Goal: Task Accomplishment & Management: Manage account settings

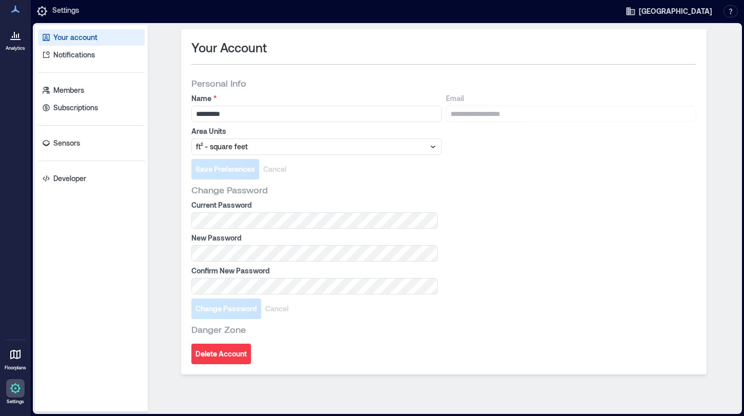
click at [18, 44] on div at bounding box center [15, 35] width 18 height 18
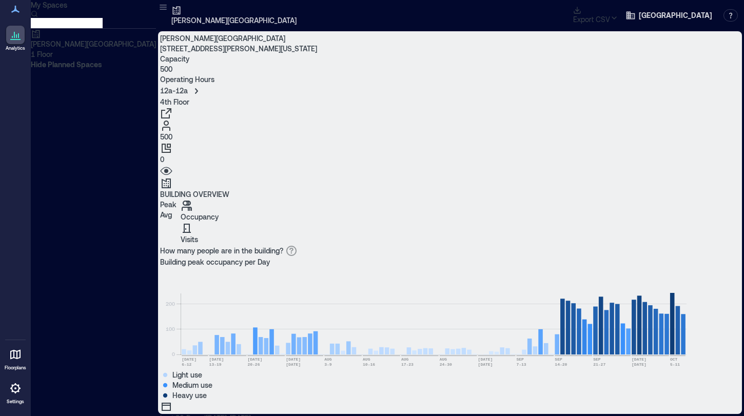
click at [177, 210] on p "Avg" at bounding box center [168, 215] width 16 height 10
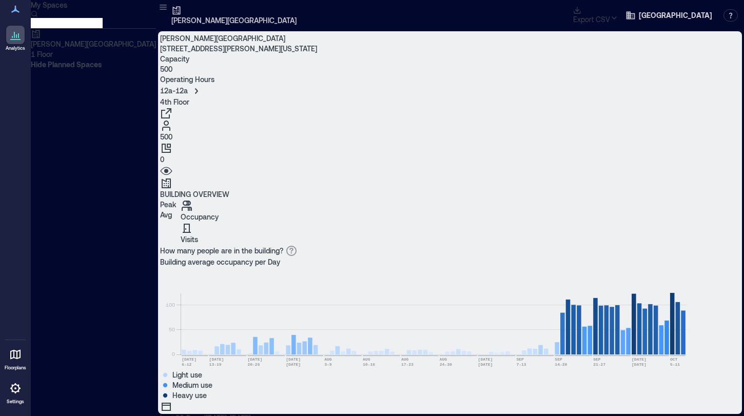
click at [390, 377] on span "Custom" at bounding box center [402, 381] width 25 height 9
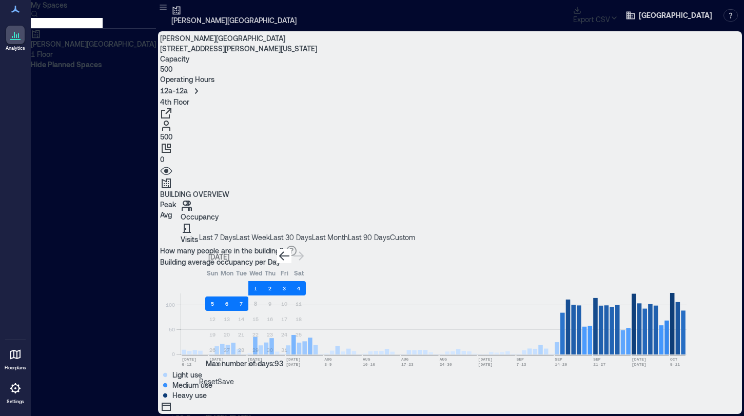
click at [290, 250] on icon "Go to previous month" at bounding box center [284, 256] width 12 height 12
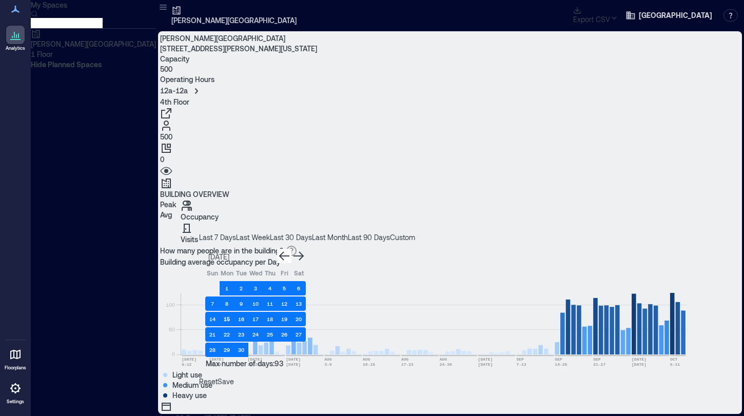
click at [234, 312] on button "15" at bounding box center [227, 319] width 14 height 14
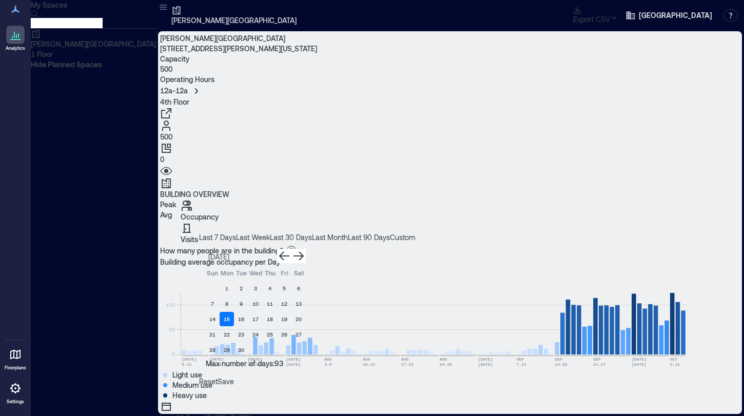
click at [304, 251] on icon "Go to next month" at bounding box center [299, 255] width 10 height 9
click at [220, 297] on button "5" at bounding box center [212, 304] width 14 height 14
click at [234, 377] on span "Save" at bounding box center [226, 381] width 16 height 9
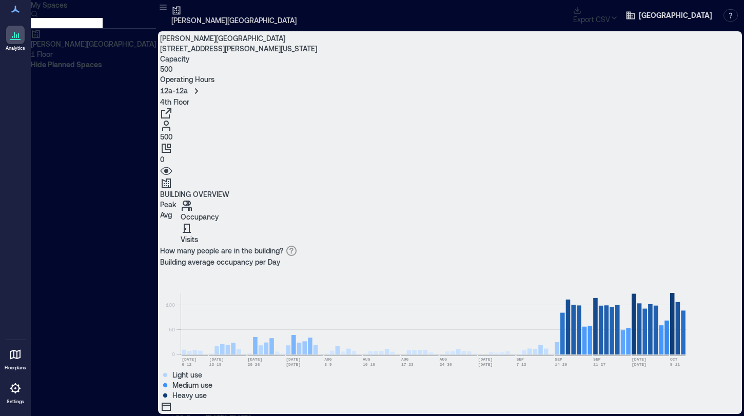
scroll to position [414, 0]
